Goal: Transaction & Acquisition: Purchase product/service

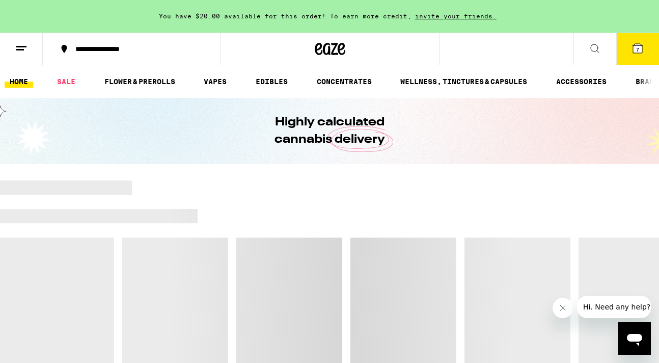
click at [634, 50] on icon at bounding box center [637, 48] width 9 height 9
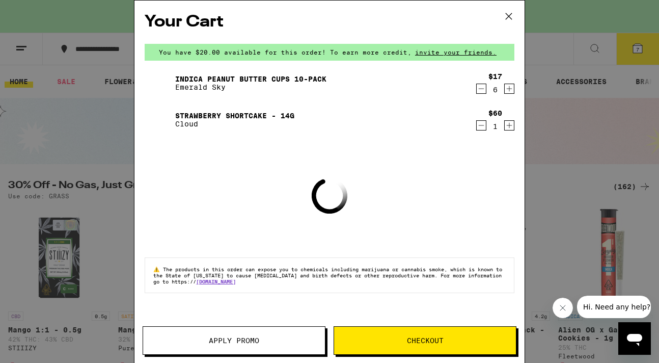
click at [480, 91] on icon "Decrement" at bounding box center [481, 89] width 9 height 12
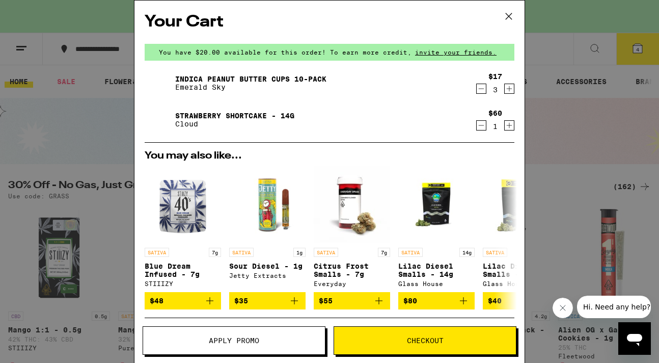
click at [484, 129] on icon "Decrement" at bounding box center [481, 125] width 9 height 12
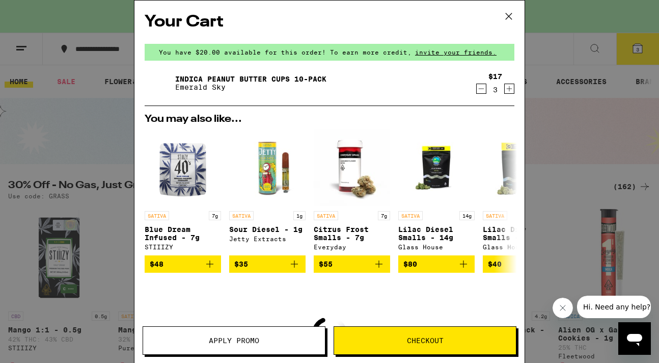
click at [484, 129] on img "Open page for Lilac Diesel Smalls - 7g from Glass House" at bounding box center [521, 167] width 76 height 76
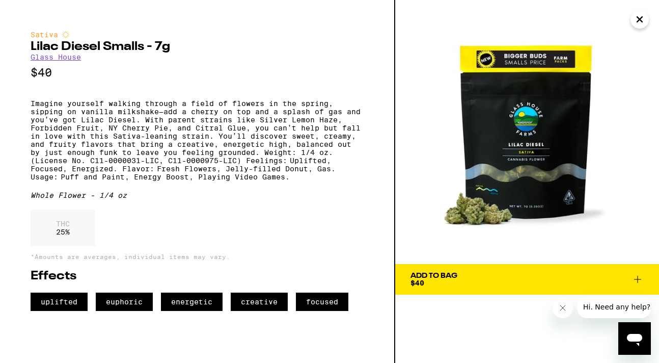
click at [636, 19] on icon "Close" at bounding box center [640, 19] width 12 height 15
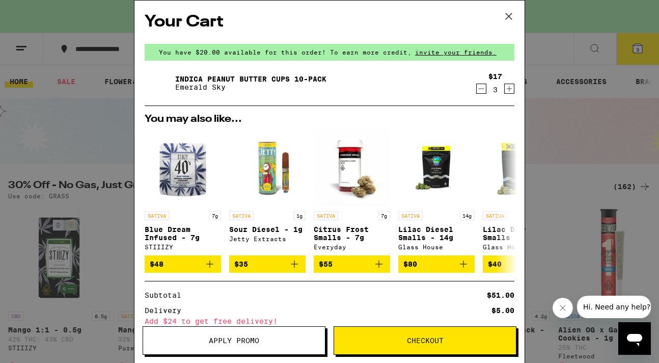
click at [483, 87] on icon "Decrement" at bounding box center [481, 89] width 9 height 12
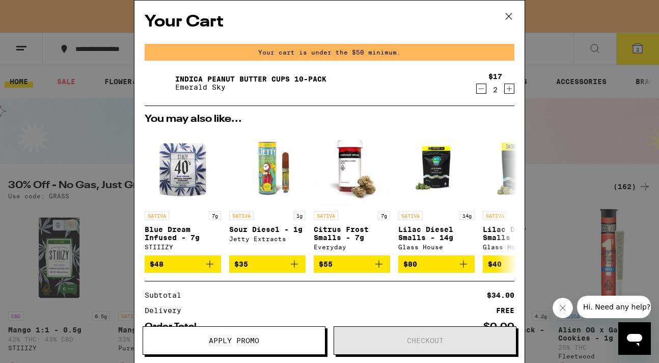
click at [483, 87] on icon "Decrement" at bounding box center [481, 89] width 9 height 12
click at [479, 91] on icon "Decrement" at bounding box center [481, 89] width 9 height 12
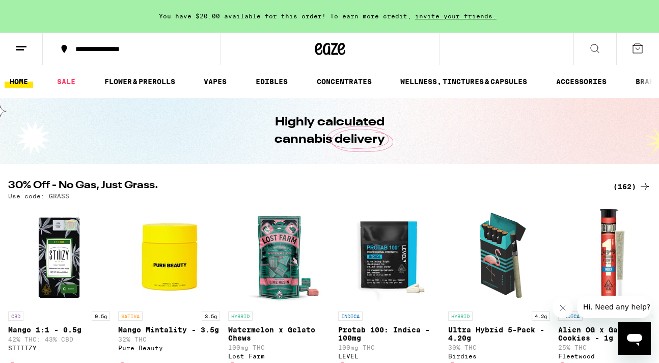
click at [630, 186] on div "(162)" at bounding box center [632, 186] width 38 height 12
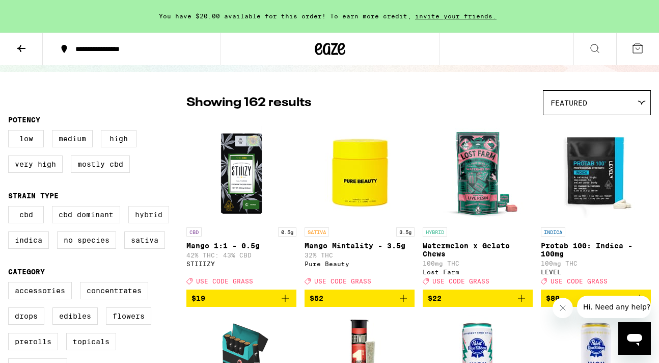
scroll to position [63, 0]
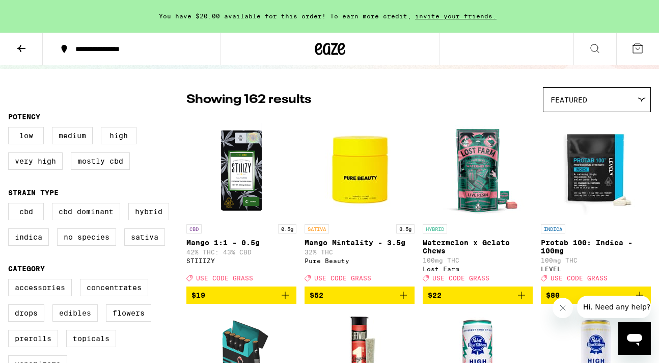
click at [95, 321] on label "Edibles" at bounding box center [74, 312] width 45 height 17
click at [11, 281] on input "Edibles" at bounding box center [10, 280] width 1 height 1
checkbox input "true"
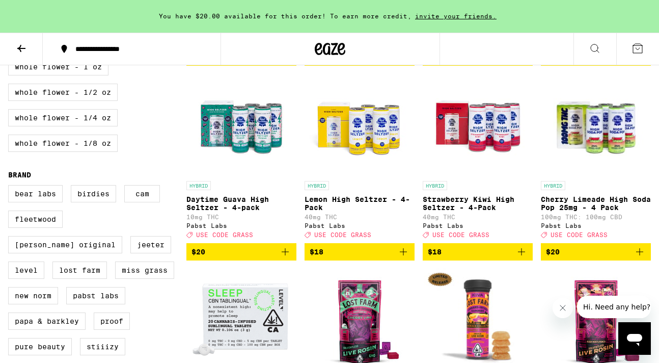
scroll to position [692, 0]
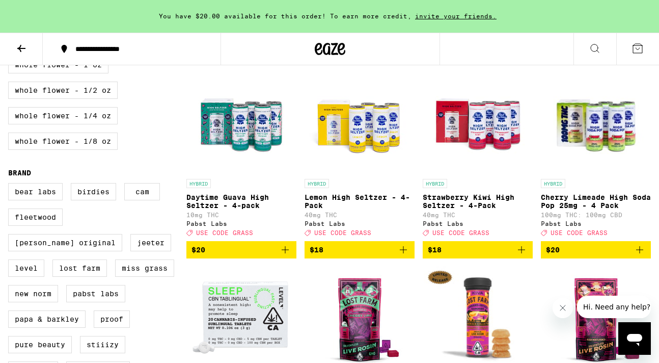
click at [356, 174] on img "Open page for Lemon High Seltzer - 4-Pack from Pabst Labs" at bounding box center [360, 123] width 102 height 102
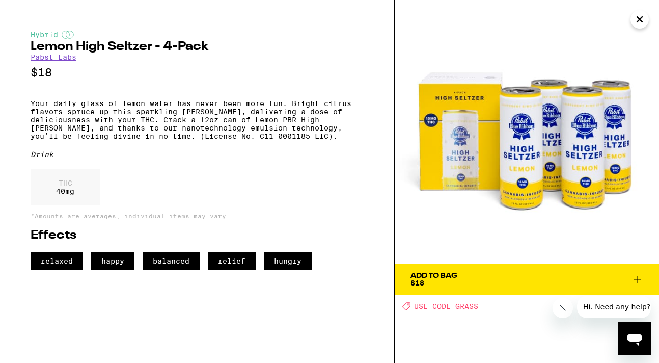
click at [638, 280] on icon at bounding box center [637, 279] width 7 height 7
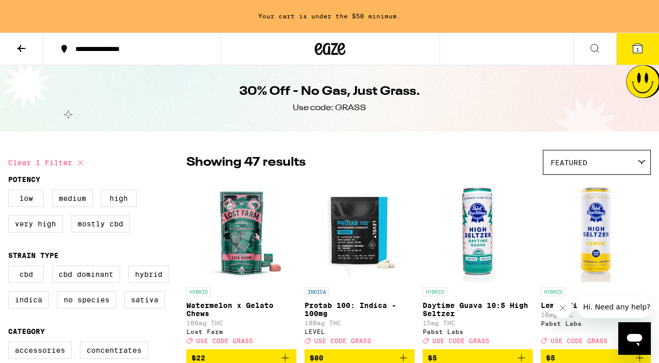
click at [20, 47] on icon at bounding box center [21, 48] width 8 height 7
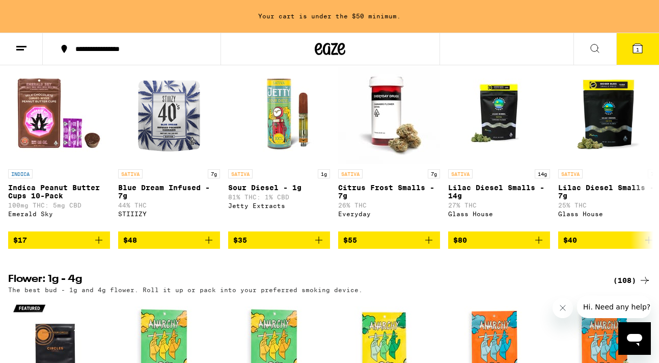
scroll to position [1078, 0]
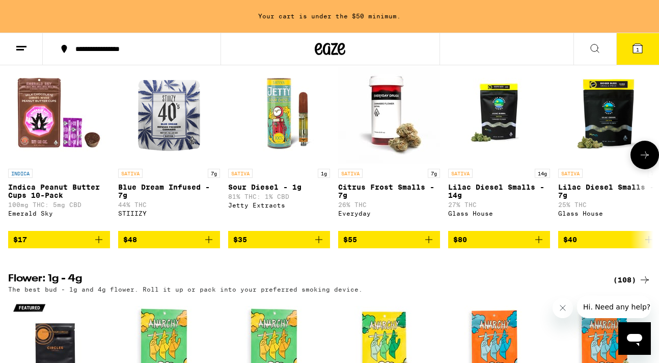
click at [96, 246] on icon "Add to bag" at bounding box center [99, 239] width 12 height 12
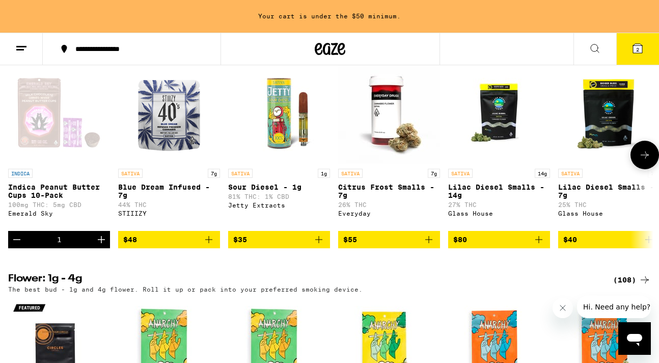
click at [98, 243] on icon "Increment" at bounding box center [101, 239] width 7 height 7
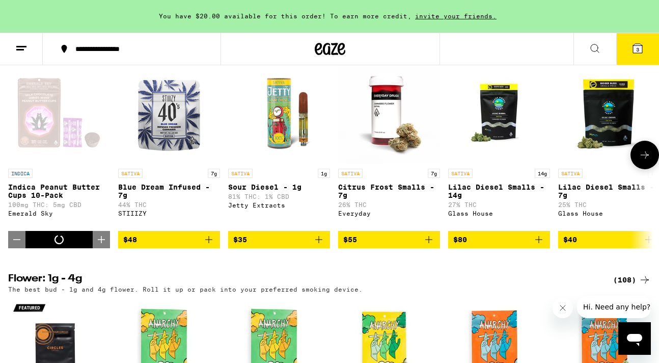
click at [98, 243] on icon "Increment" at bounding box center [101, 239] width 7 height 7
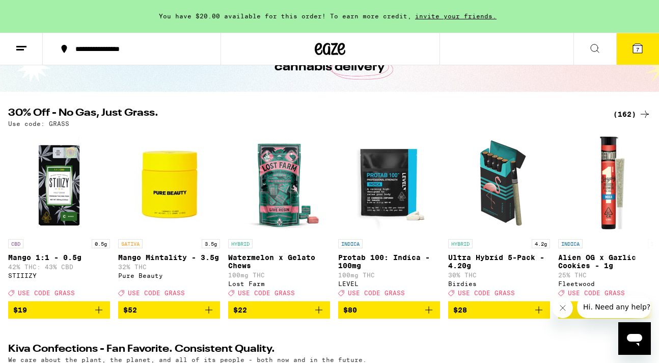
scroll to position [71, 0]
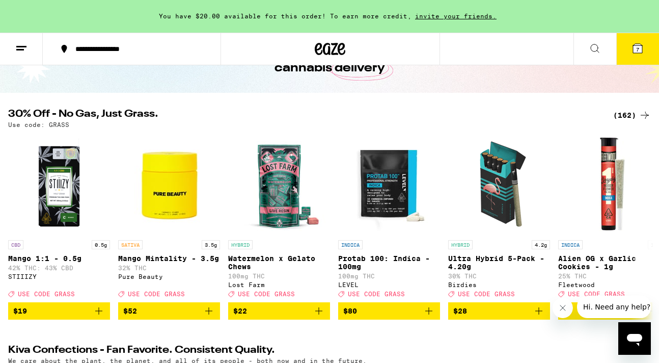
click at [630, 112] on div "(162)" at bounding box center [632, 115] width 38 height 12
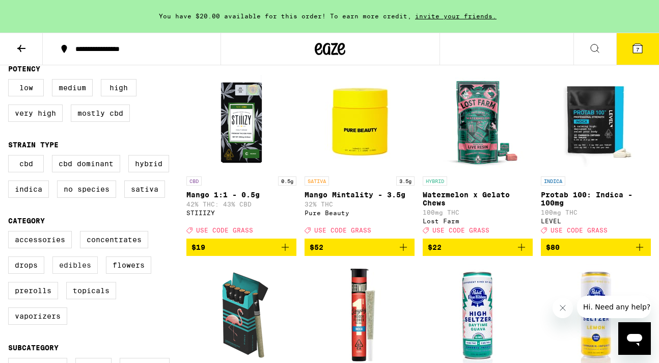
scroll to position [111, 0]
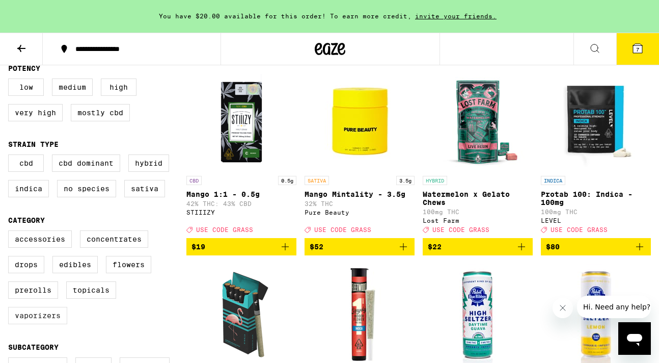
click at [45, 324] on label "Vaporizers" at bounding box center [37, 315] width 59 height 17
click at [11, 232] on input "Vaporizers" at bounding box center [10, 232] width 1 height 1
checkbox input "true"
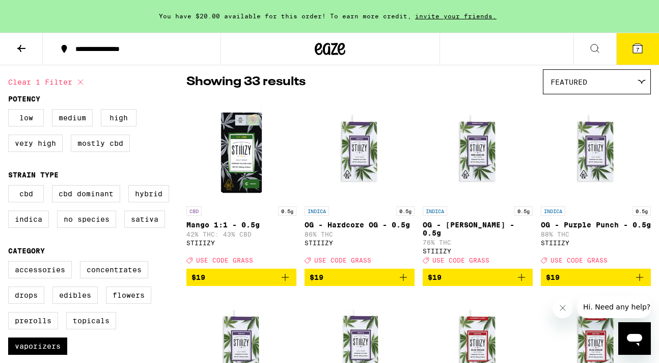
scroll to position [79, 0]
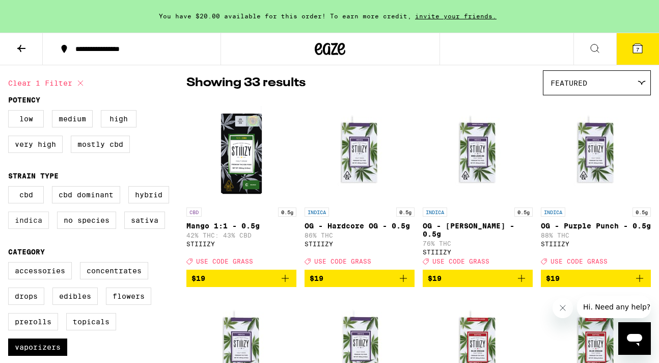
click at [39, 223] on label "Indica" at bounding box center [28, 219] width 41 height 17
click at [11, 188] on input "Indica" at bounding box center [10, 187] width 1 height 1
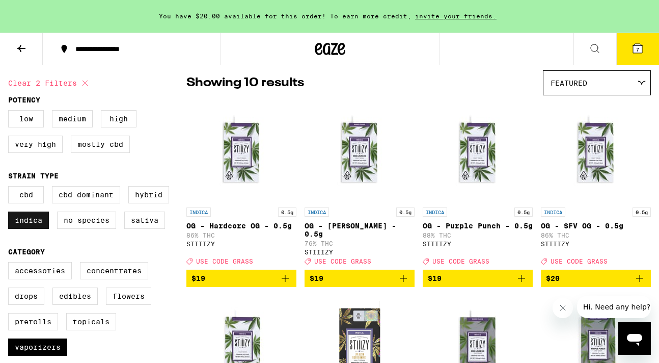
click at [29, 222] on label "Indica" at bounding box center [28, 219] width 41 height 17
click at [11, 188] on input "Indica" at bounding box center [10, 187] width 1 height 1
checkbox input "false"
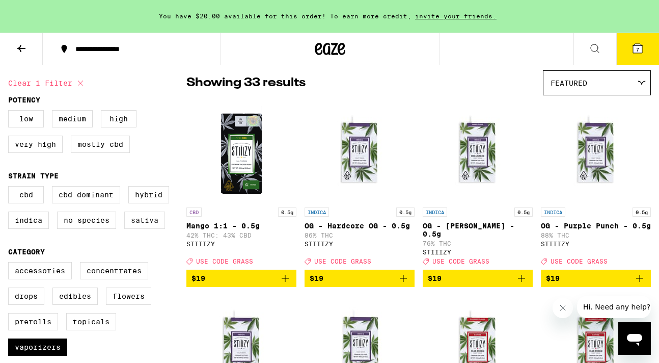
click at [150, 229] on label "Sativa" at bounding box center [144, 219] width 41 height 17
click at [11, 188] on input "Sativa" at bounding box center [10, 187] width 1 height 1
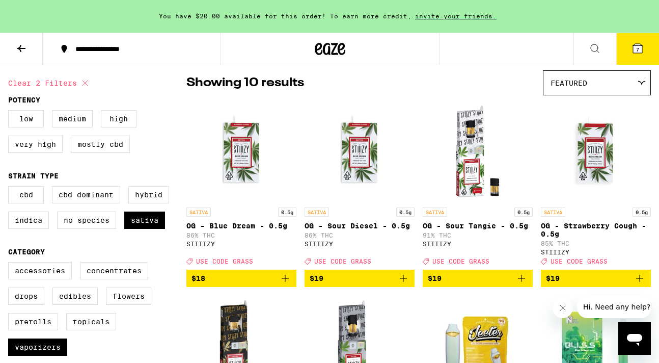
click at [248, 165] on img "Open page for OG - Blue Dream - 0.5g from STIIIZY" at bounding box center [242, 151] width 102 height 102
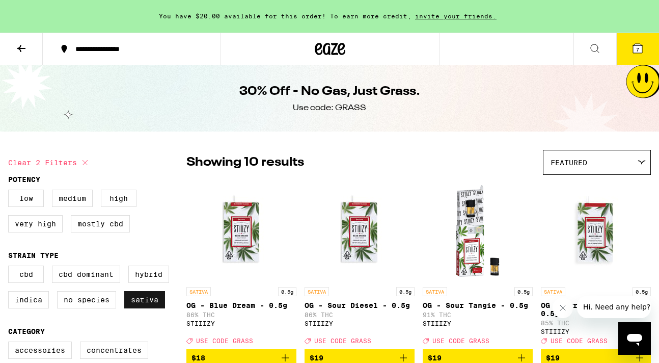
click at [151, 307] on label "Sativa" at bounding box center [144, 299] width 41 height 17
click at [11, 267] on input "Sativa" at bounding box center [10, 267] width 1 height 1
checkbox input "false"
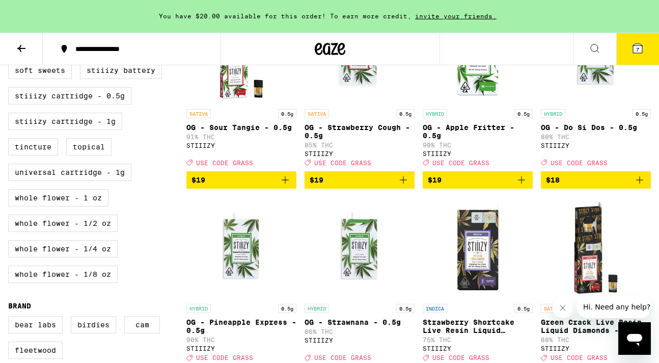
scroll to position [562, 0]
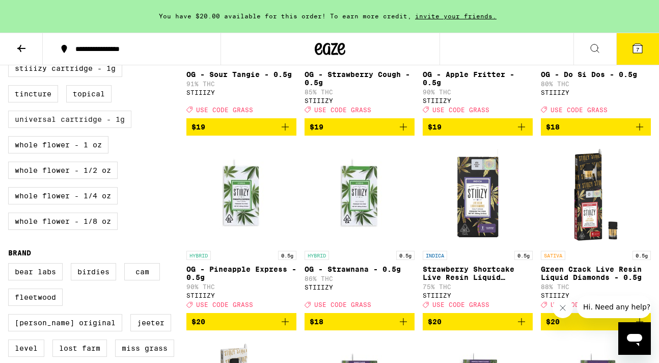
click at [100, 128] on label "Universal Cartridge - 1g" at bounding box center [69, 119] width 123 height 17
checkbox input "true"
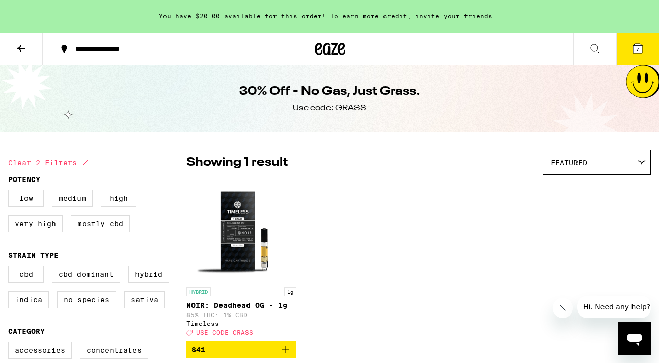
click at [23, 54] on button at bounding box center [21, 49] width 43 height 32
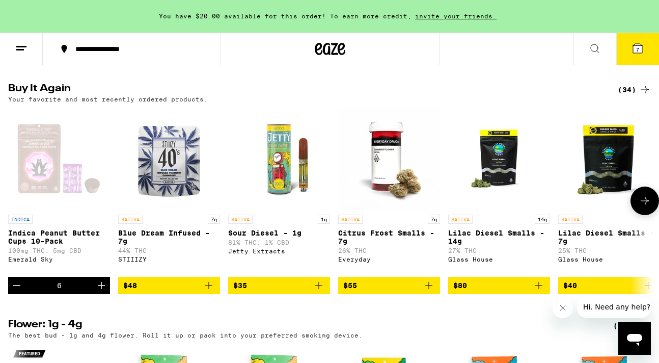
scroll to position [1035, 0]
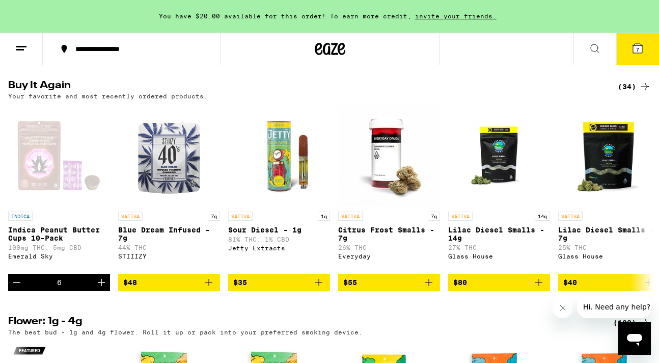
click at [631, 93] on div "(34)" at bounding box center [634, 86] width 33 height 12
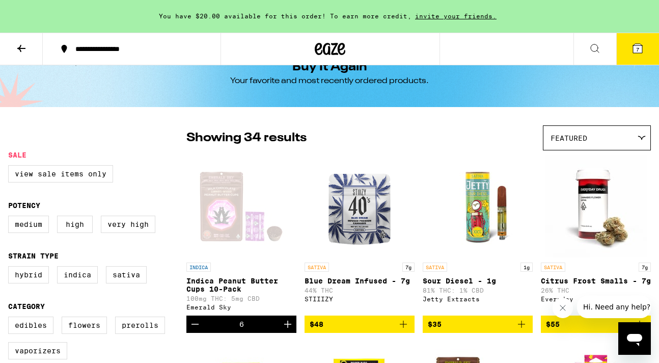
scroll to position [25, 0]
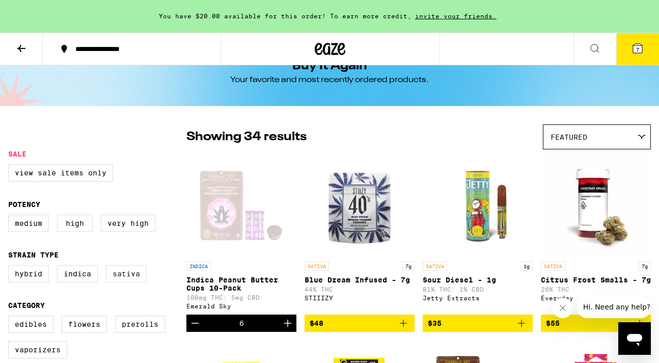
click at [135, 282] on label "Sativa" at bounding box center [126, 273] width 41 height 17
click at [11, 267] on input "Sativa" at bounding box center [10, 266] width 1 height 1
checkbox input "true"
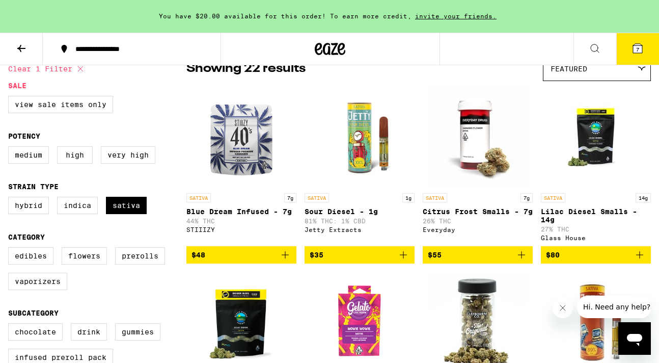
scroll to position [119, 0]
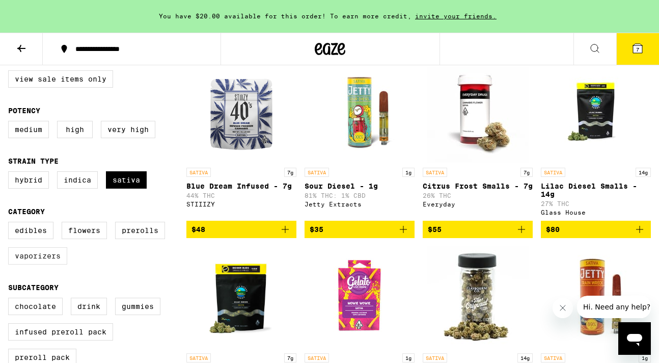
click at [52, 264] on label "Vaporizers" at bounding box center [37, 255] width 59 height 17
click at [11, 224] on input "Vaporizers" at bounding box center [10, 223] width 1 height 1
checkbox input "true"
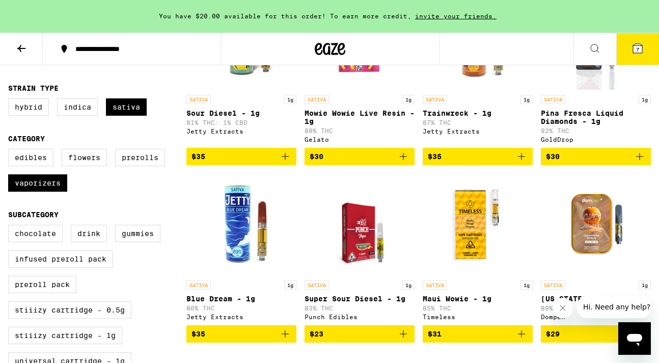
scroll to position [196, 0]
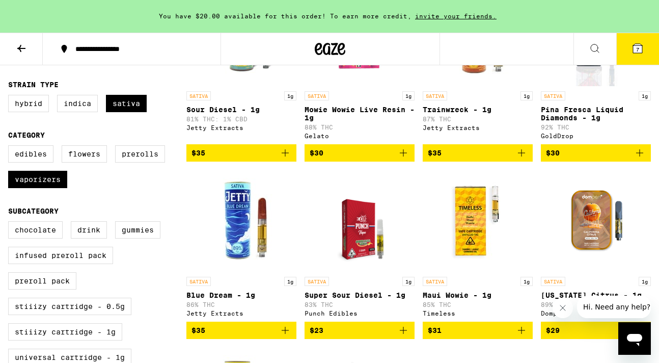
click at [522, 334] on icon "Add to bag" at bounding box center [521, 330] width 7 height 7
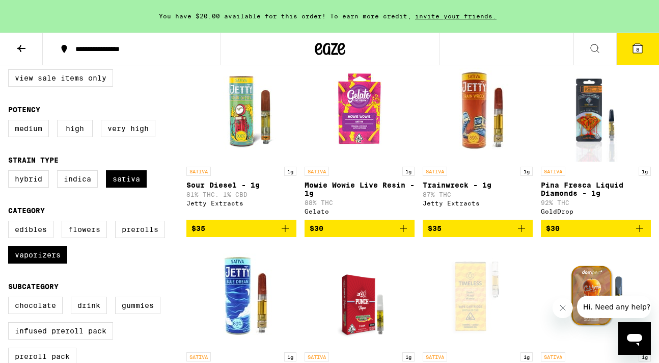
scroll to position [118, 0]
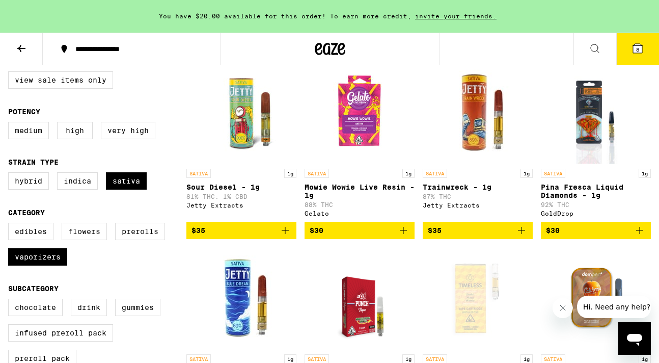
click at [480, 191] on p "Trainwreck - 1g" at bounding box center [478, 187] width 110 height 8
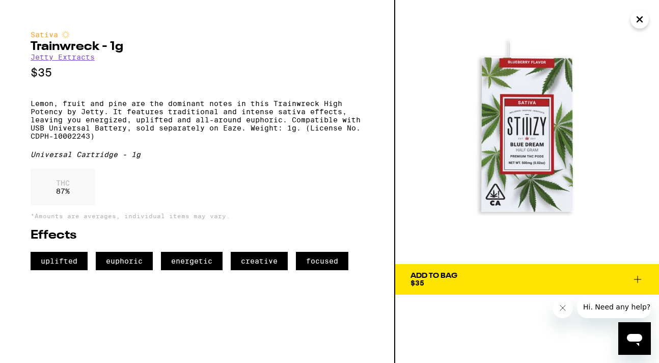
click at [641, 19] on icon "Close" at bounding box center [640, 19] width 12 height 15
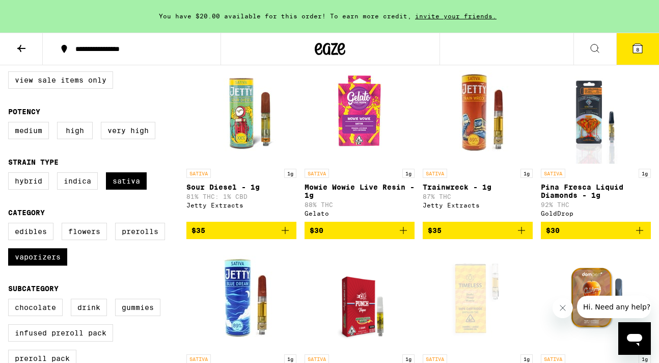
click at [521, 236] on icon "Add to bag" at bounding box center [522, 230] width 12 height 12
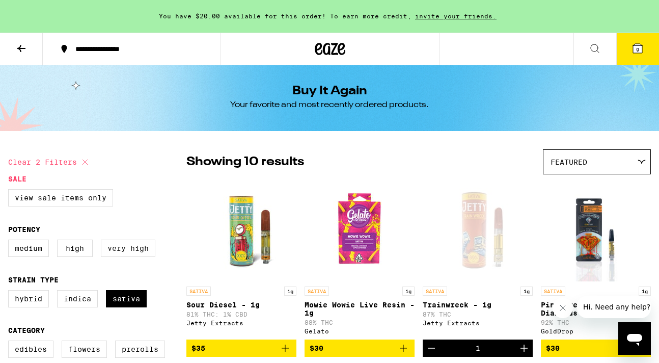
scroll to position [91, 0]
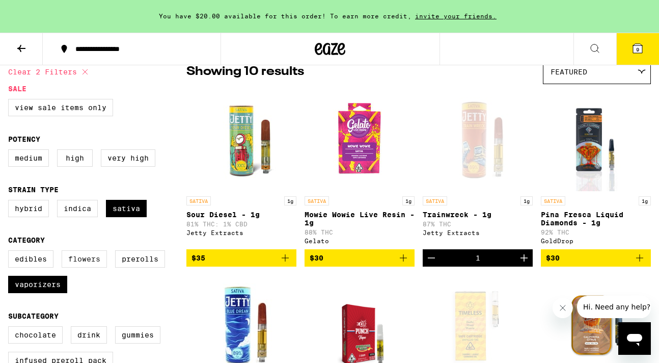
click at [83, 267] on label "Flowers" at bounding box center [84, 258] width 45 height 17
click at [11, 252] on input "Flowers" at bounding box center [10, 252] width 1 height 1
checkbox input "true"
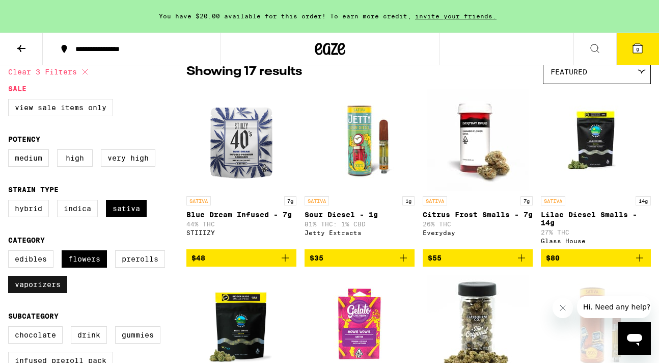
click at [51, 293] on label "Vaporizers" at bounding box center [37, 284] width 59 height 17
click at [11, 252] on input "Vaporizers" at bounding box center [10, 252] width 1 height 1
checkbox input "false"
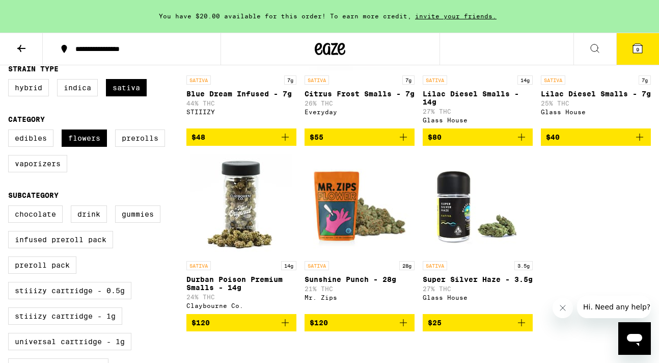
scroll to position [213, 0]
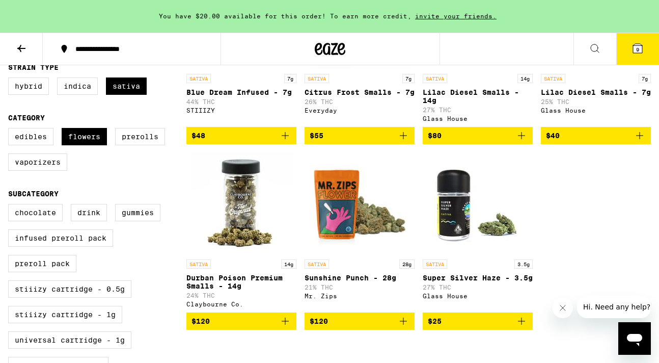
click at [285, 325] on icon "Add to bag" at bounding box center [285, 320] width 7 height 7
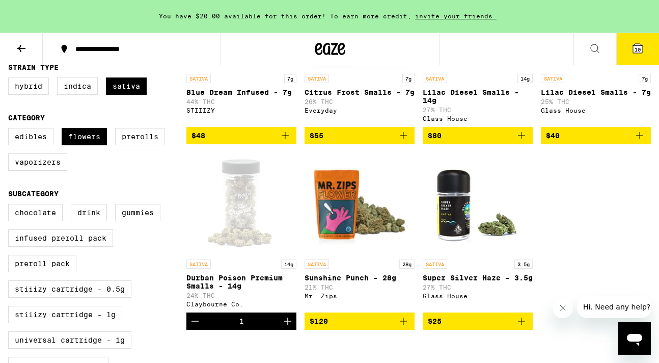
click at [638, 56] on button "10" at bounding box center [637, 49] width 43 height 32
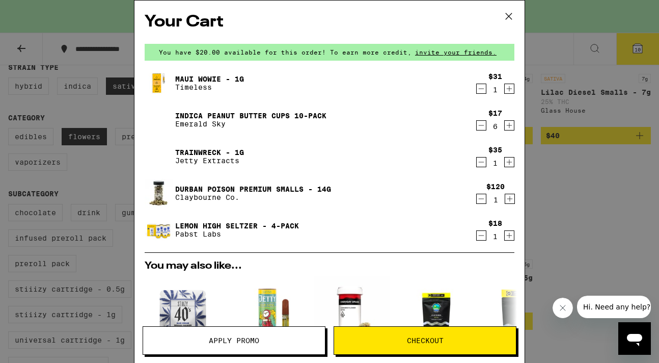
click at [99, 53] on div "Your Cart You have $20.00 available for this order! To earn more credit, invite…" at bounding box center [329, 181] width 659 height 363
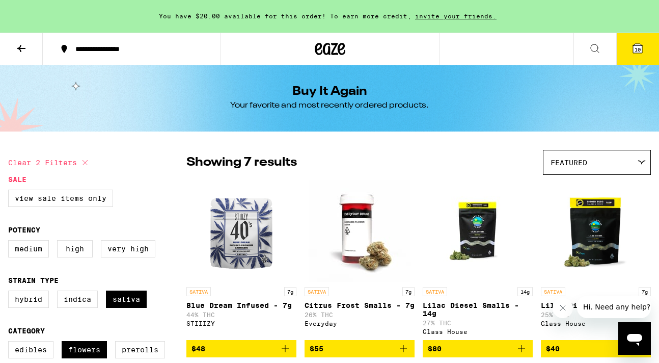
click at [19, 57] on button at bounding box center [21, 49] width 43 height 32
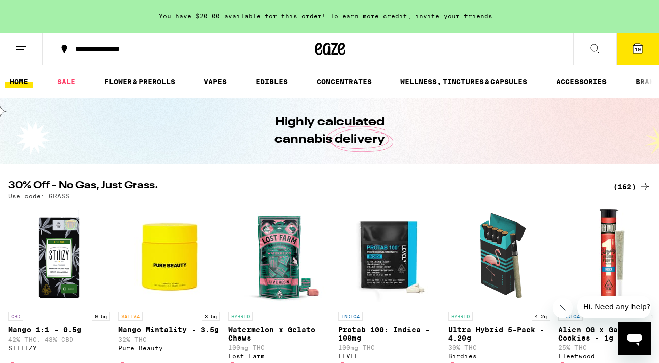
click at [625, 183] on div "(162)" at bounding box center [632, 186] width 38 height 12
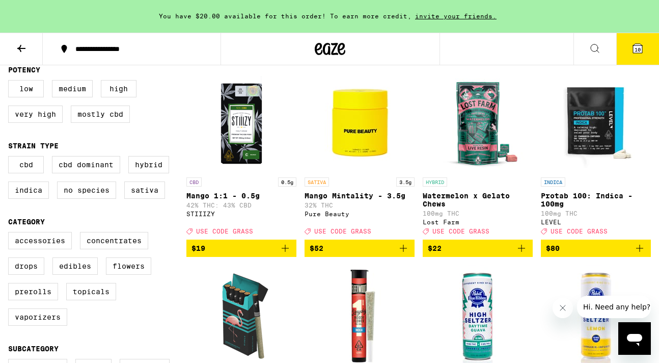
scroll to position [111, 0]
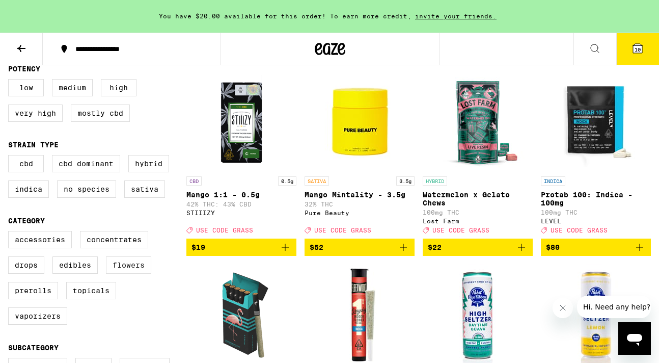
click at [132, 274] on label "Flowers" at bounding box center [128, 264] width 45 height 17
click at [11, 233] on input "Flowers" at bounding box center [10, 232] width 1 height 1
checkbox input "true"
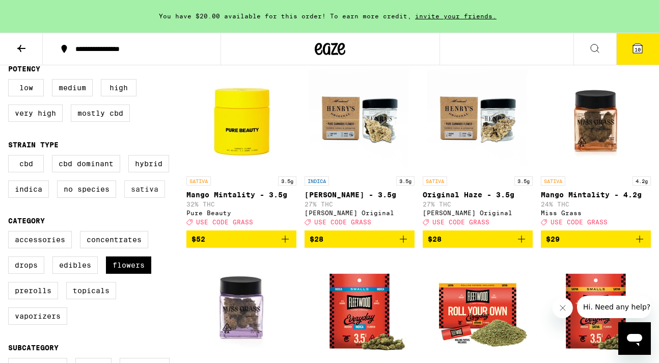
click at [148, 197] on label "Sativa" at bounding box center [144, 188] width 41 height 17
click at [11, 157] on input "Sativa" at bounding box center [10, 156] width 1 height 1
checkbox input "true"
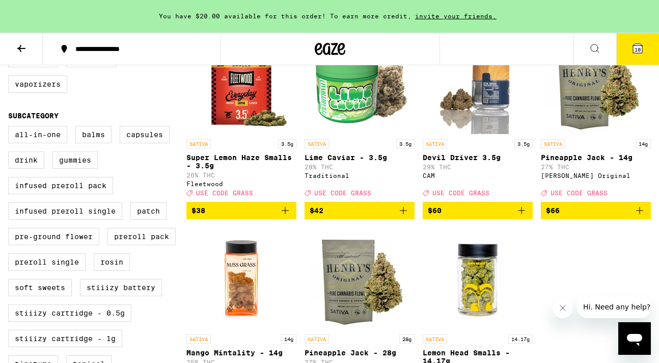
scroll to position [354, 0]
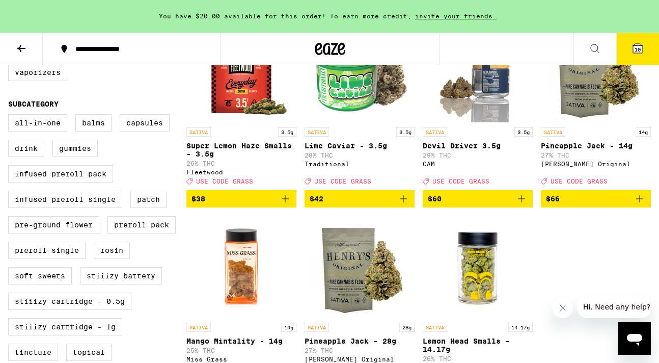
click at [640, 205] on icon "Add to bag" at bounding box center [640, 199] width 12 height 12
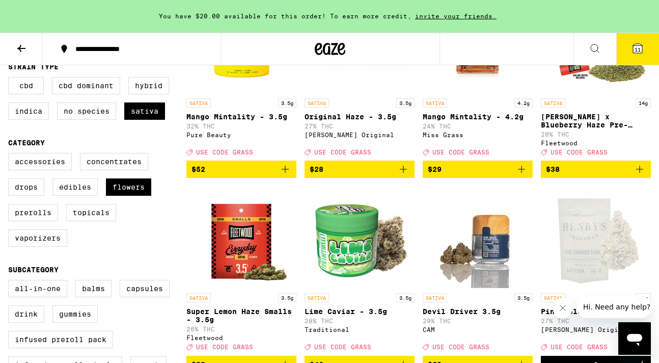
scroll to position [160, 0]
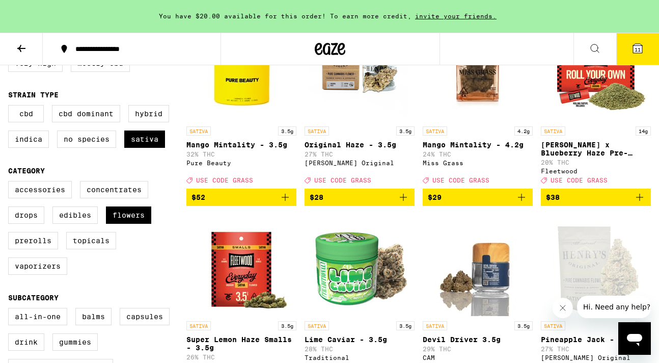
click at [646, 37] on button "11" at bounding box center [637, 49] width 43 height 32
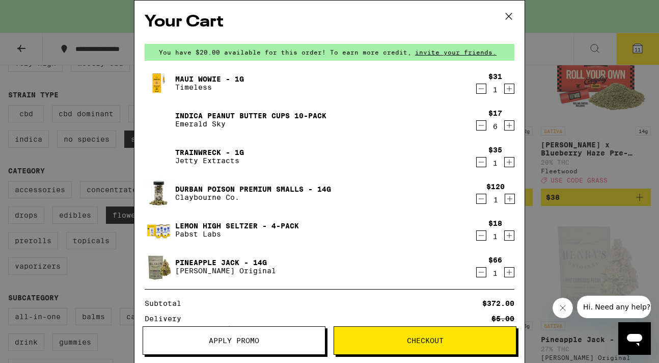
click at [482, 200] on icon "Decrement" at bounding box center [481, 199] width 9 height 12
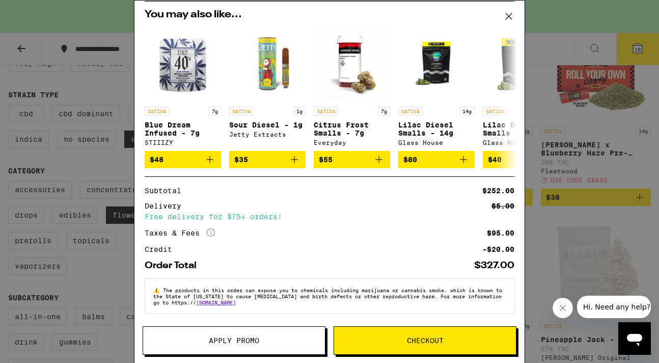
scroll to position [257, 0]
click at [254, 340] on span "Apply Promo" at bounding box center [234, 340] width 50 height 7
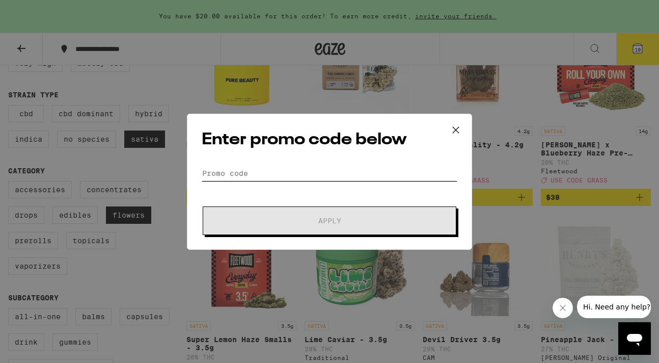
click at [260, 166] on input "Promo Code" at bounding box center [330, 173] width 256 height 15
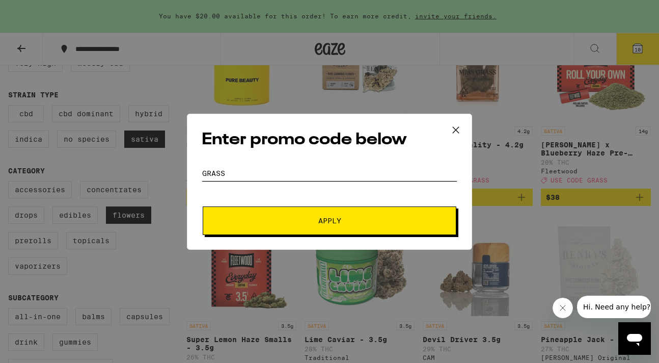
type input "grass"
click at [330, 218] on span "Apply" at bounding box center [329, 220] width 23 height 7
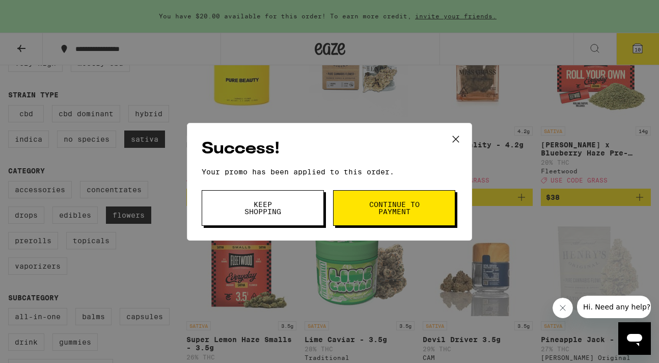
click at [287, 211] on span "Keep Shopping" at bounding box center [263, 208] width 52 height 14
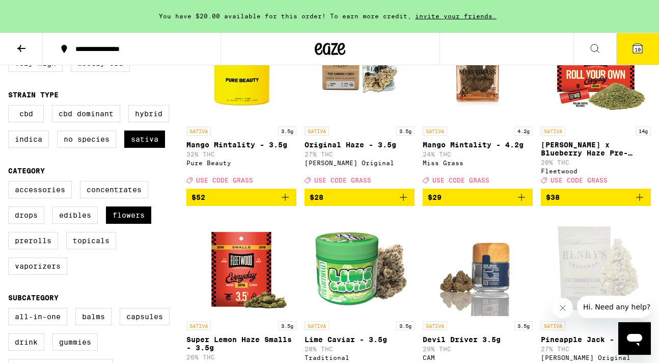
click at [637, 47] on span "10" at bounding box center [638, 49] width 6 height 6
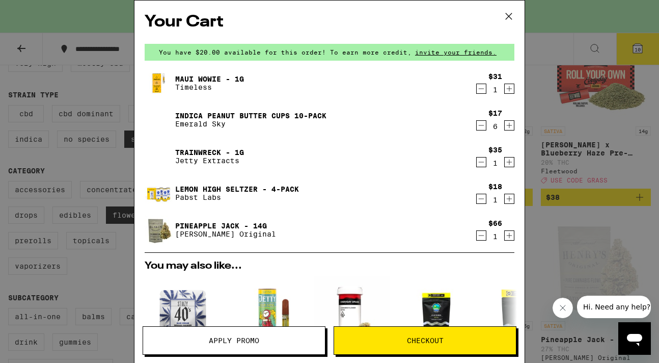
click at [484, 127] on icon "Decrement" at bounding box center [481, 125] width 9 height 12
